Goal: Information Seeking & Learning: Learn about a topic

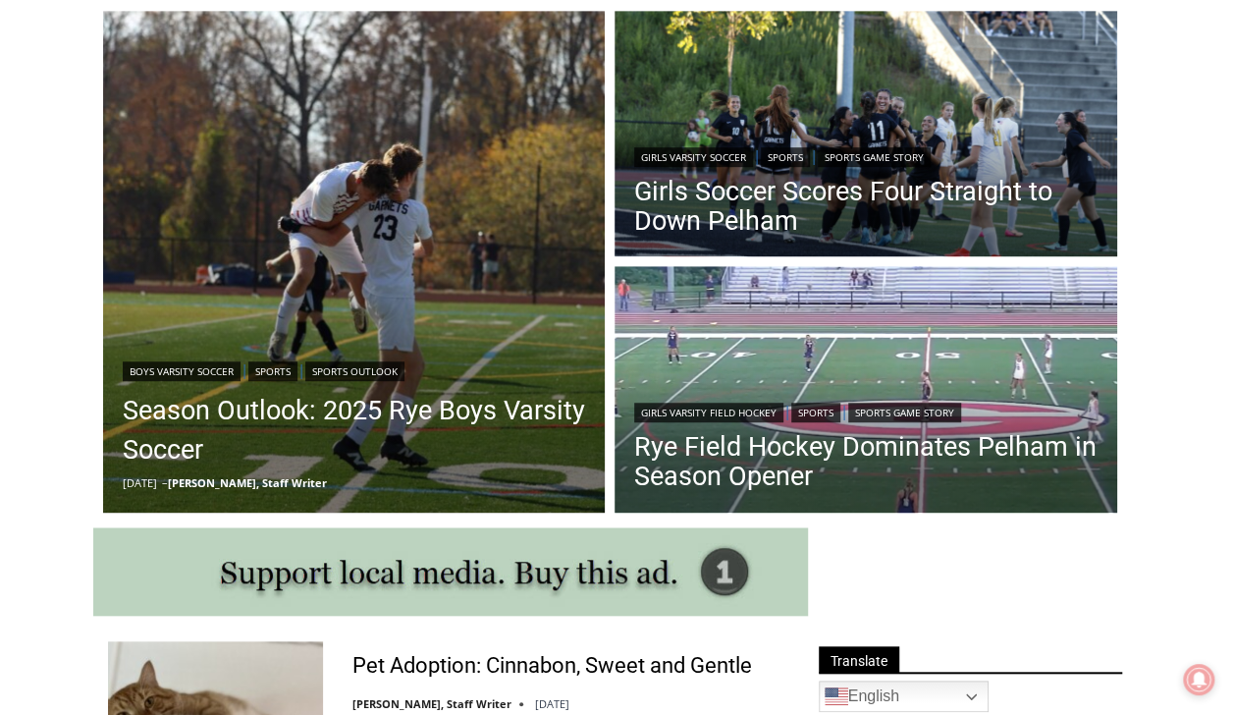
scroll to position [589, 0]
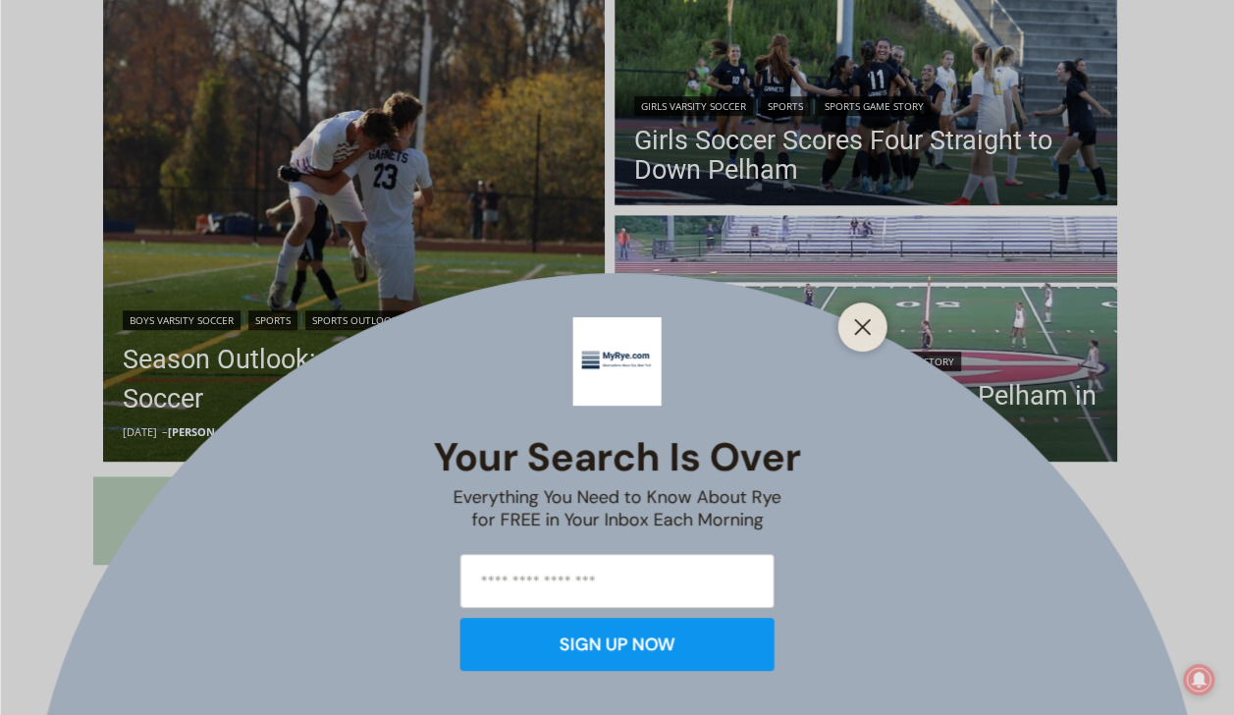
click at [847, 306] on div at bounding box center [863, 326] width 49 height 49
click at [866, 322] on line "Close" at bounding box center [862, 327] width 14 height 14
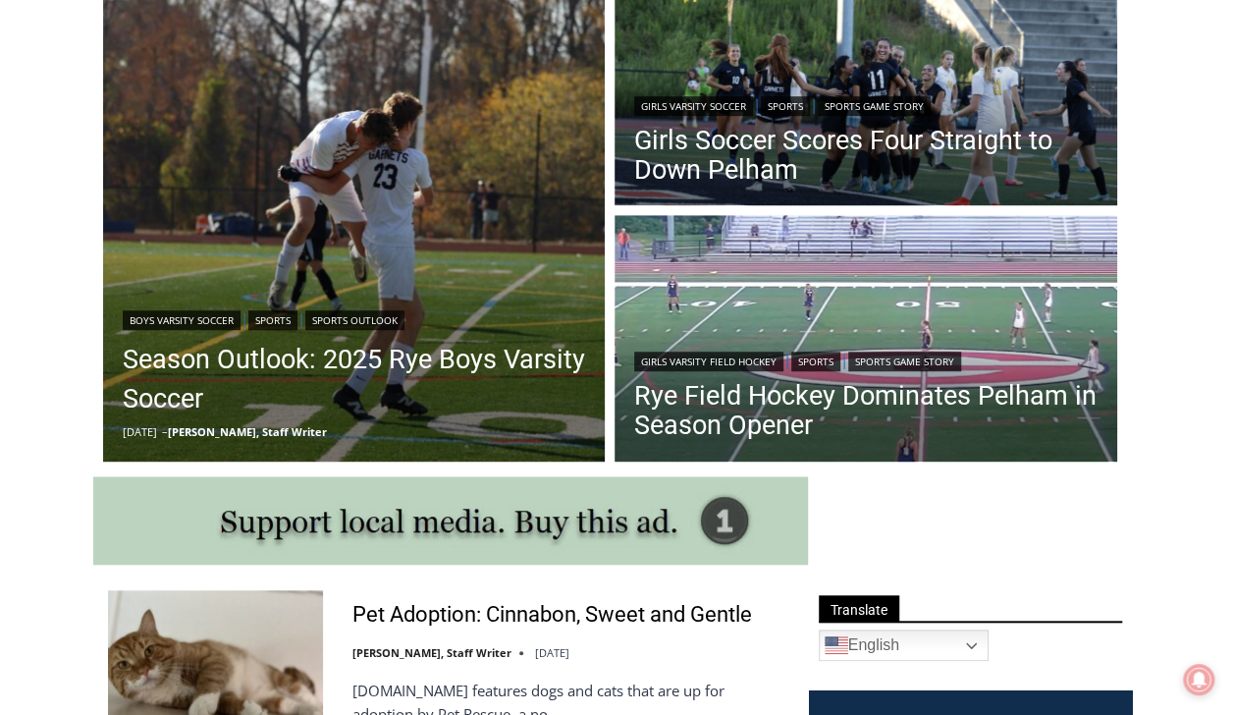
click at [882, 320] on img "Read More Rye Field Hockey Dominates Pelham in Season Opener" at bounding box center [866, 340] width 503 height 251
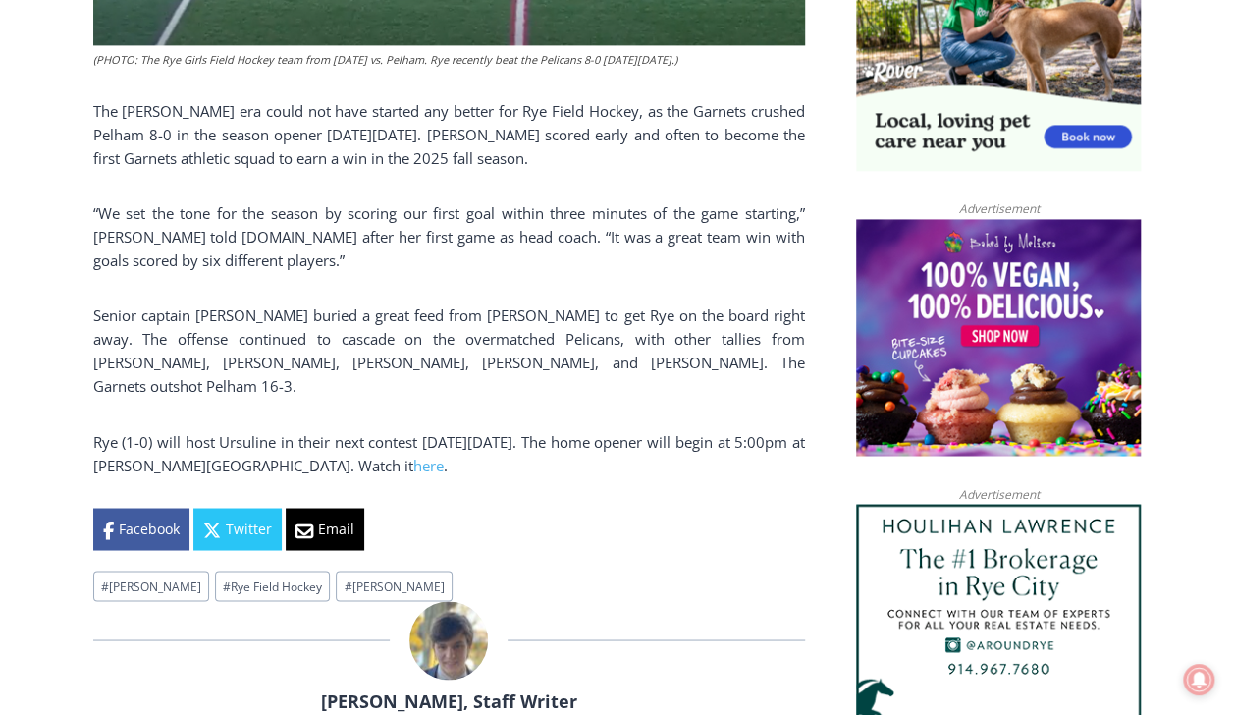
scroll to position [1415, 0]
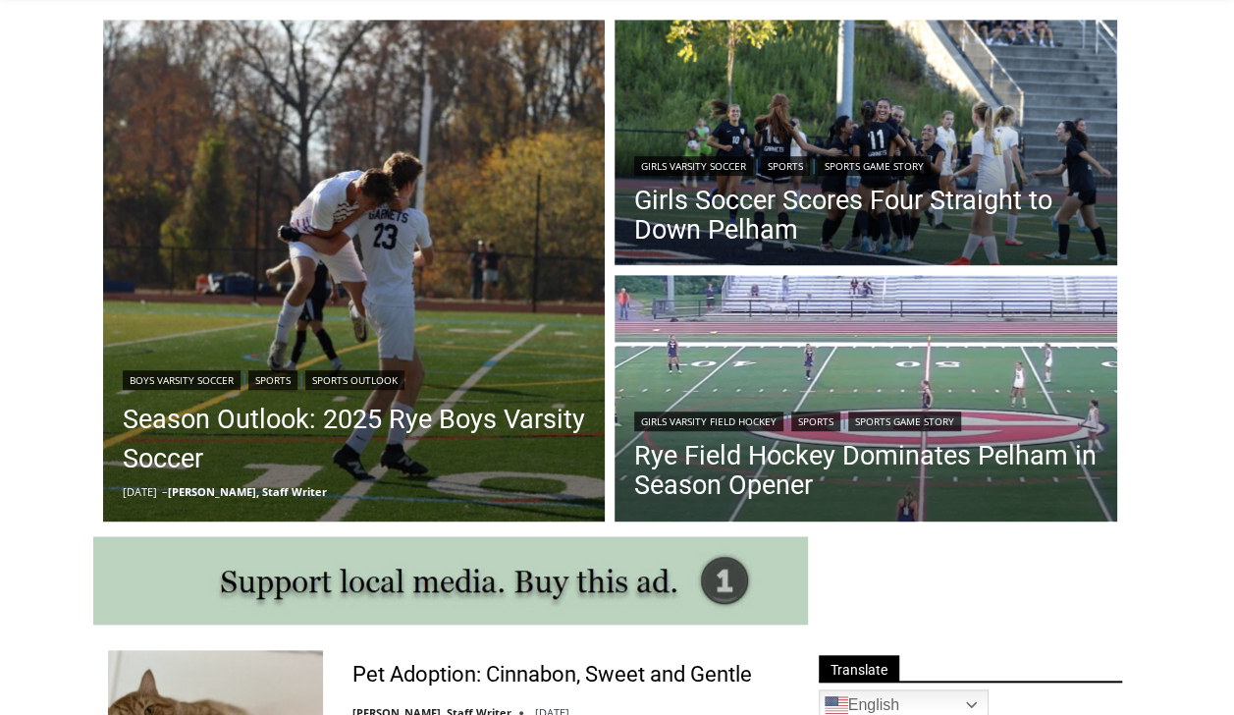
scroll to position [534, 0]
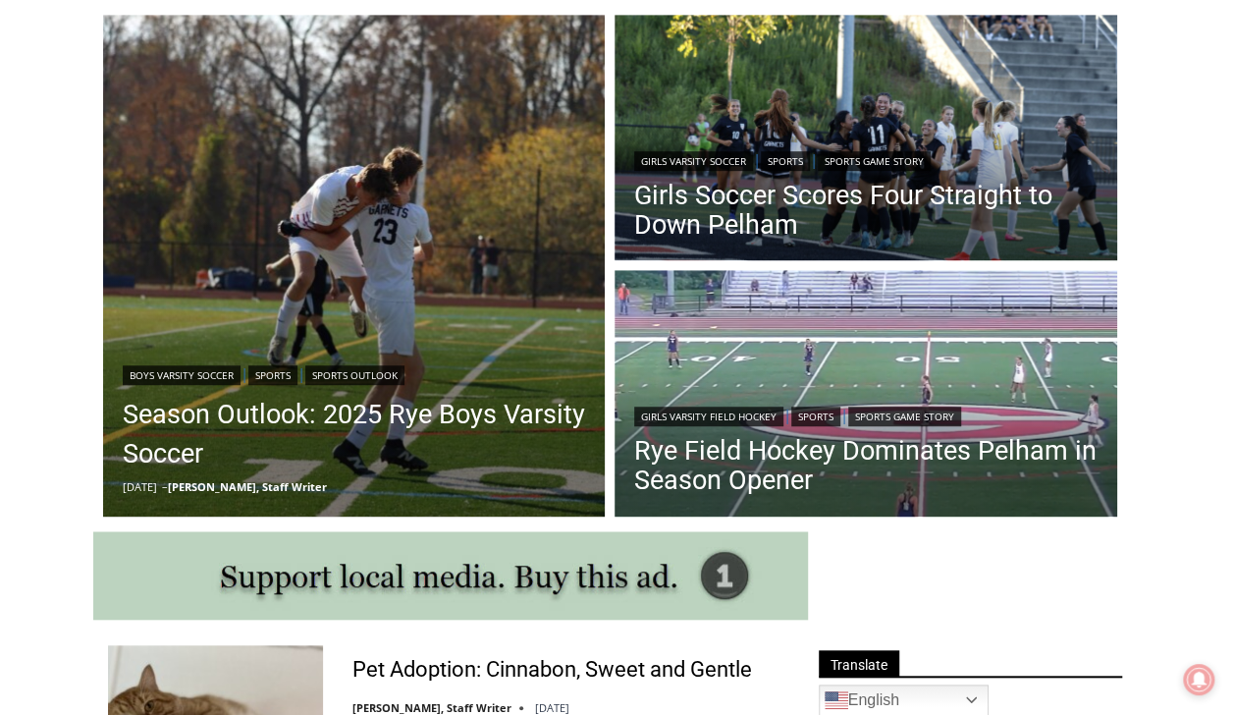
drag, startPoint x: 0, startPoint y: 0, endPoint x: 700, endPoint y: 142, distance: 714.4
click at [700, 142] on header "Girls Varsity Soccer | Sports | Sports Game Story Girls Soccer Scores Four Stra…" at bounding box center [866, 196] width 503 height 140
click at [712, 163] on link "Girls Varsity Soccer" at bounding box center [693, 161] width 119 height 20
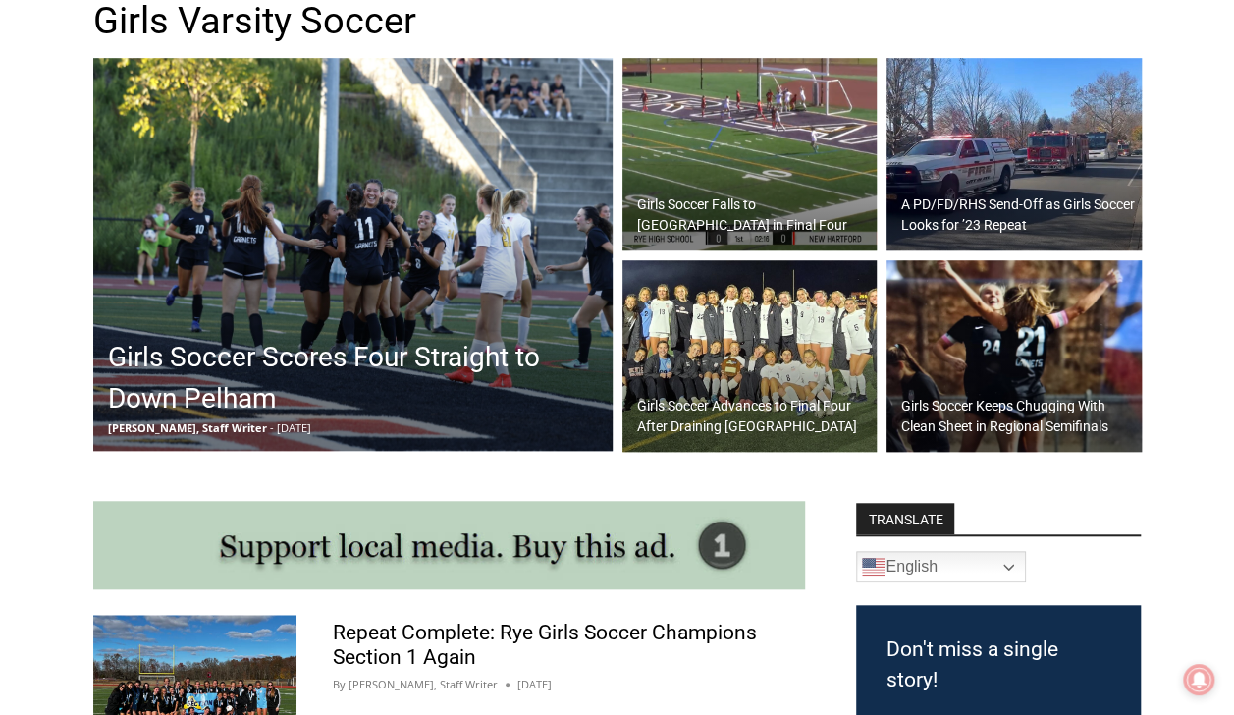
scroll to position [589, 0]
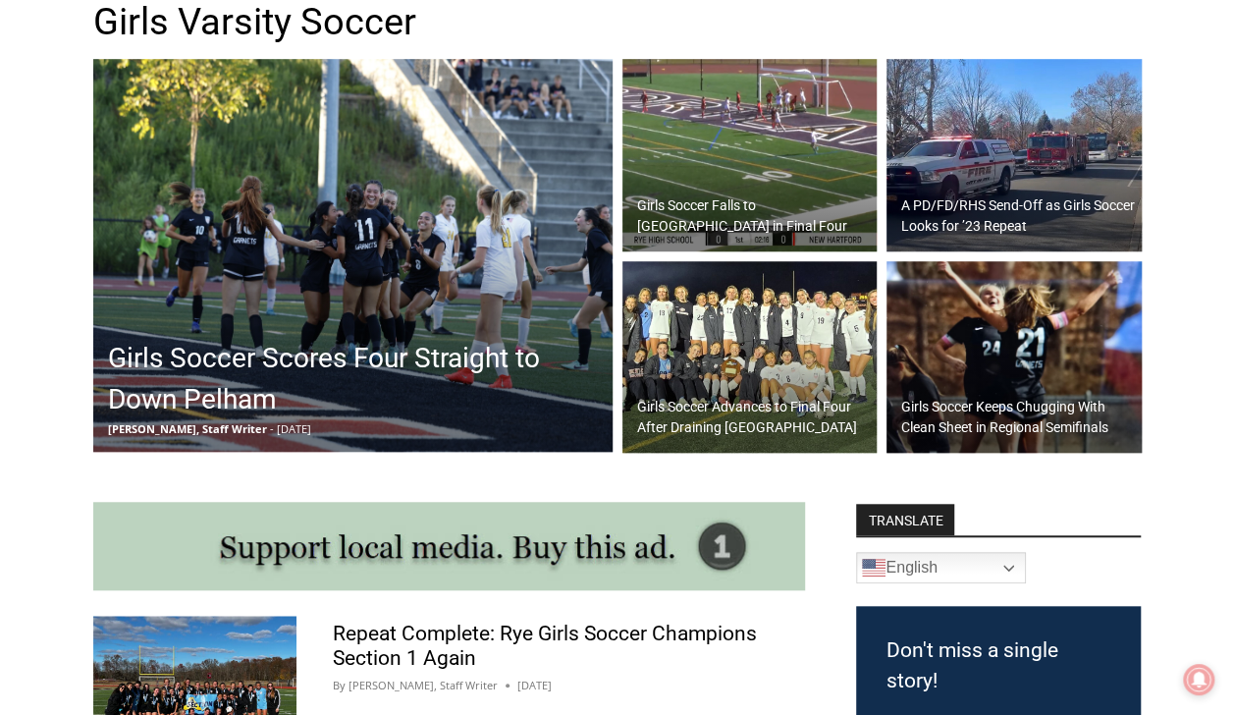
click at [407, 165] on img at bounding box center [352, 255] width 519 height 393
